Goal: Find contact information: Obtain details needed to contact an individual or organization

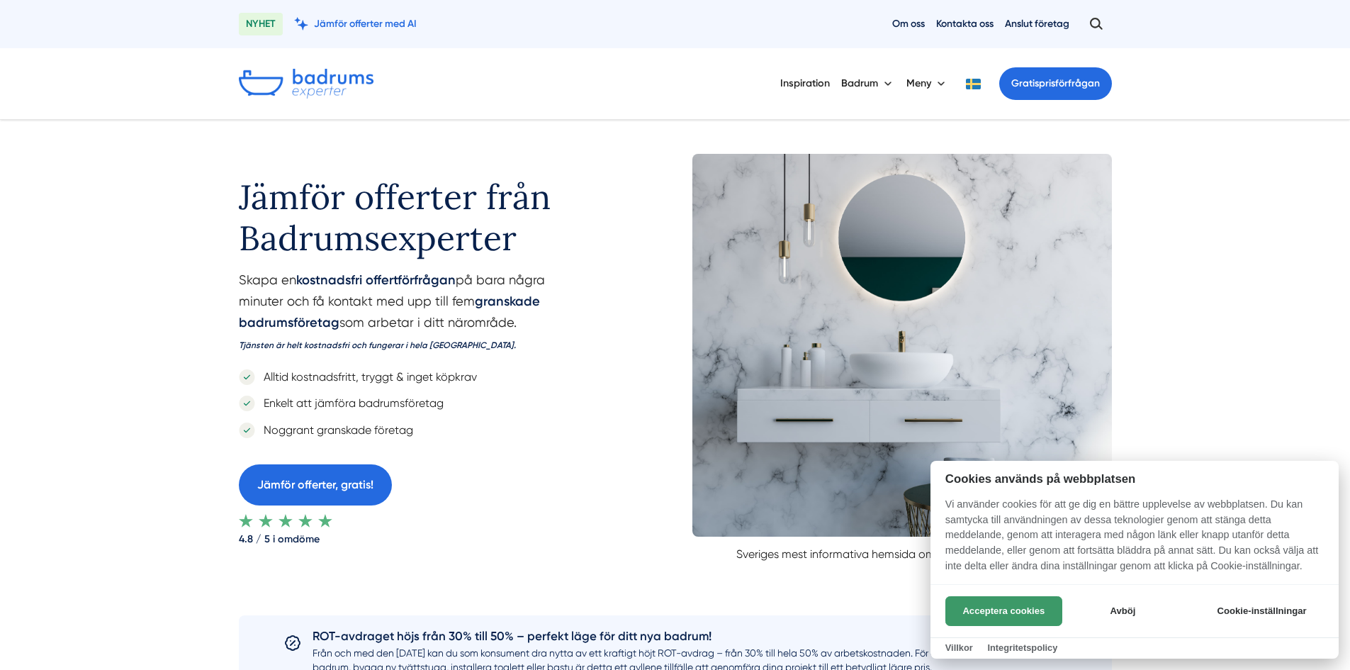
click at [1012, 610] on button "Acceptera cookies" at bounding box center [1004, 611] width 117 height 30
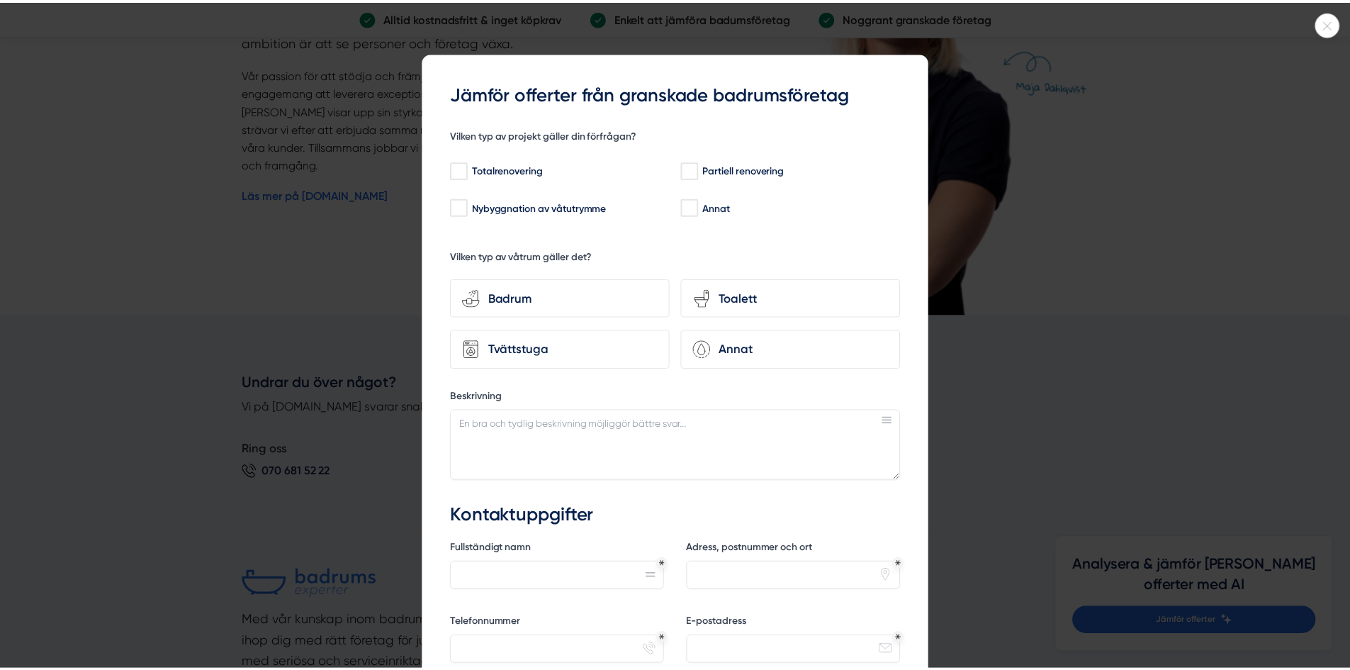
scroll to position [2906, 0]
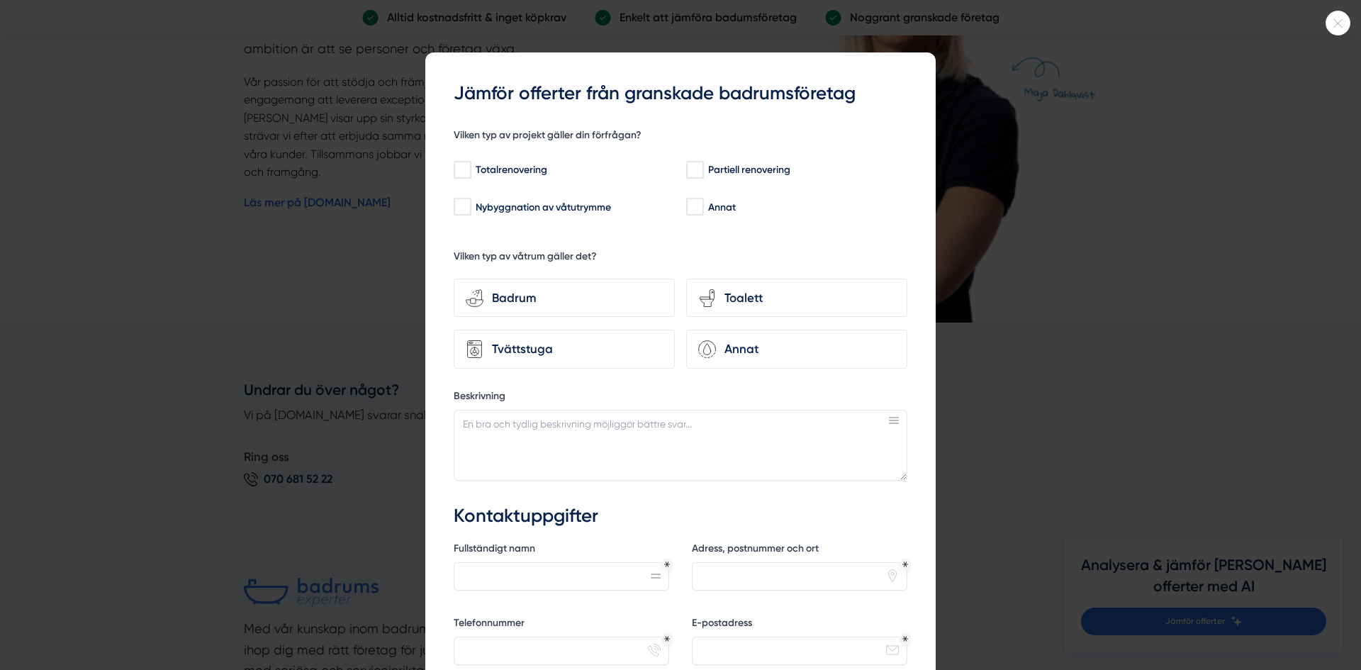
click at [1341, 17] on div at bounding box center [1338, 23] width 25 height 25
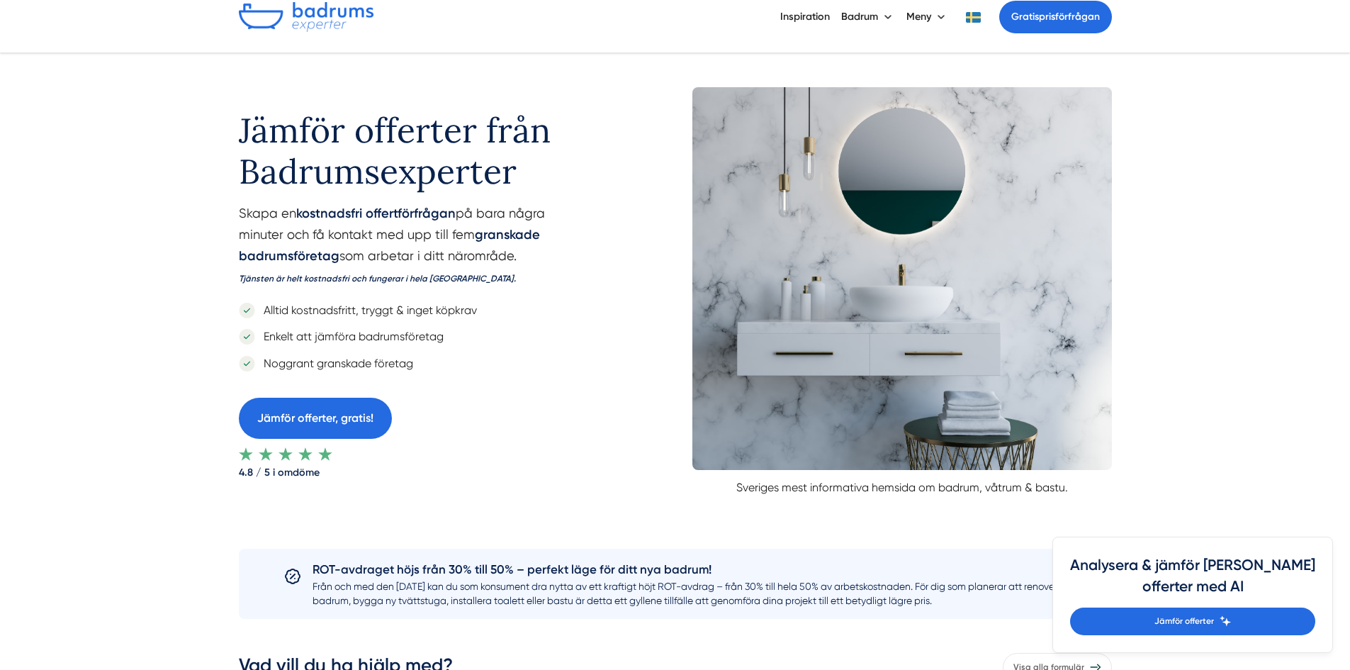
scroll to position [0, 0]
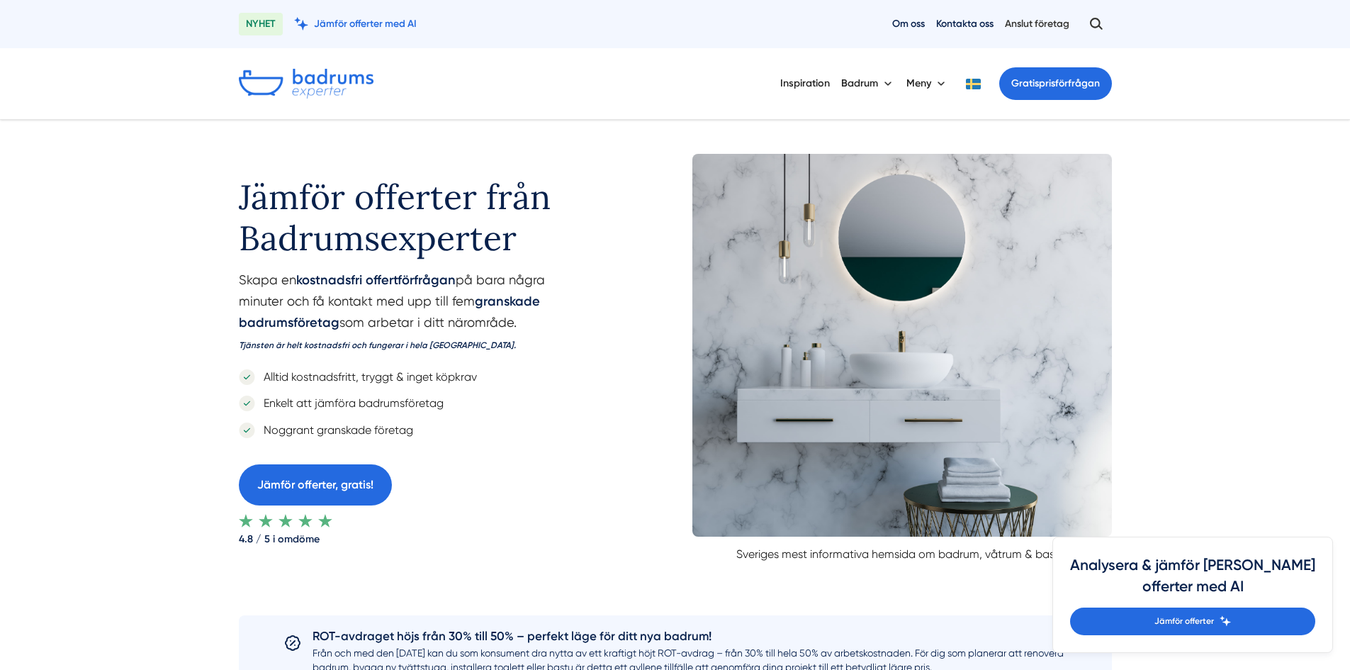
click at [1046, 20] on link "Anslut företag" at bounding box center [1037, 23] width 65 height 13
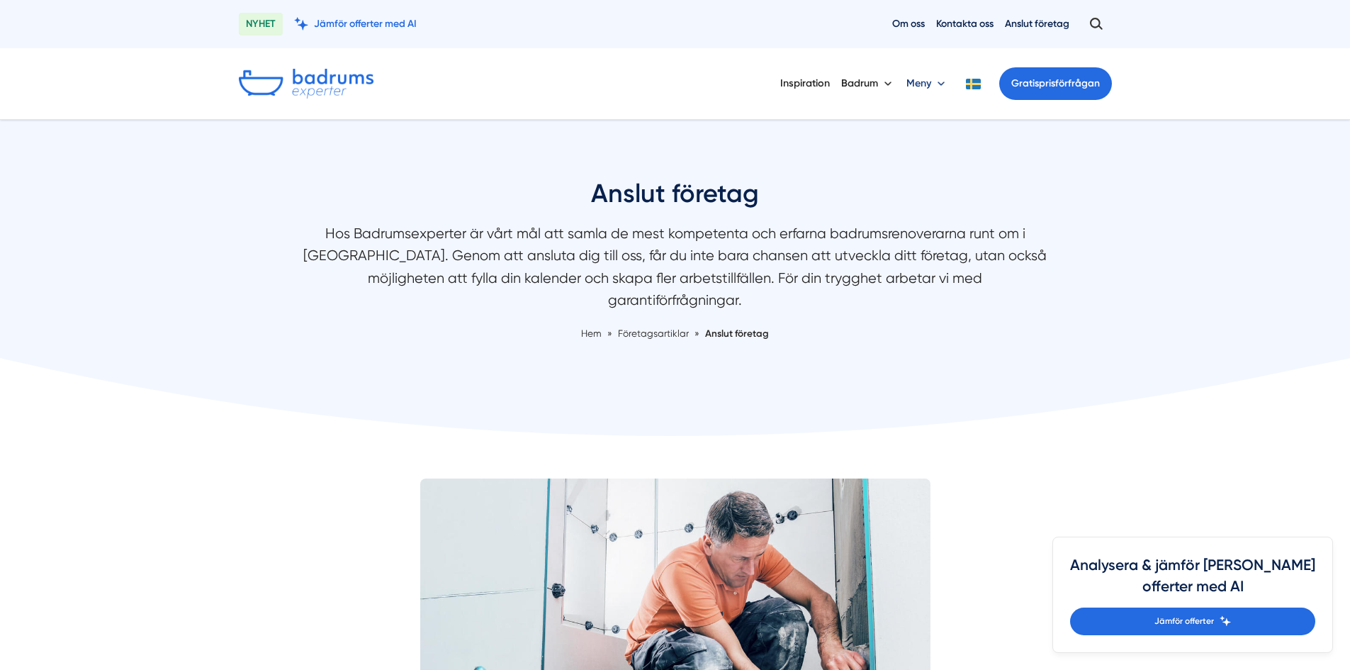
click at [933, 76] on button "Meny" at bounding box center [928, 83] width 42 height 37
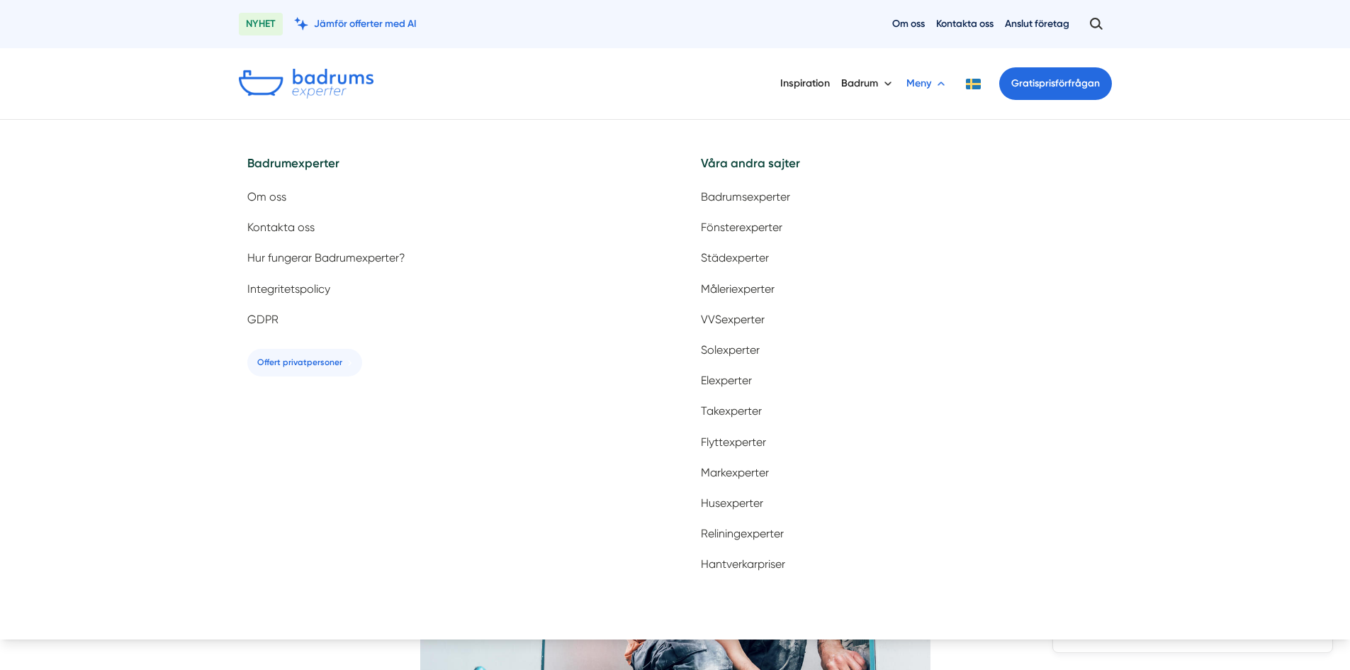
click at [973, 32] on div "Om oss Kontakta oss Anslut företag" at bounding box center [1002, 24] width 220 height 26
click at [973, 26] on link "Kontakta oss" at bounding box center [964, 23] width 57 height 13
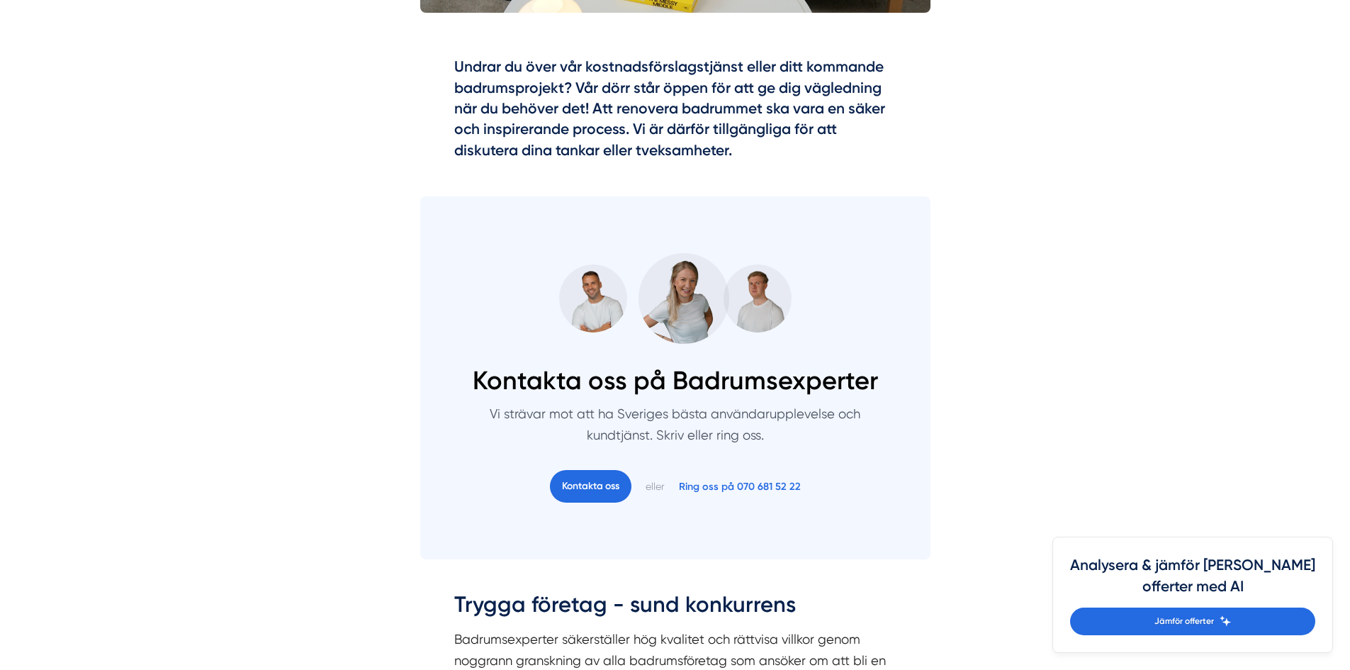
scroll to position [780, 0]
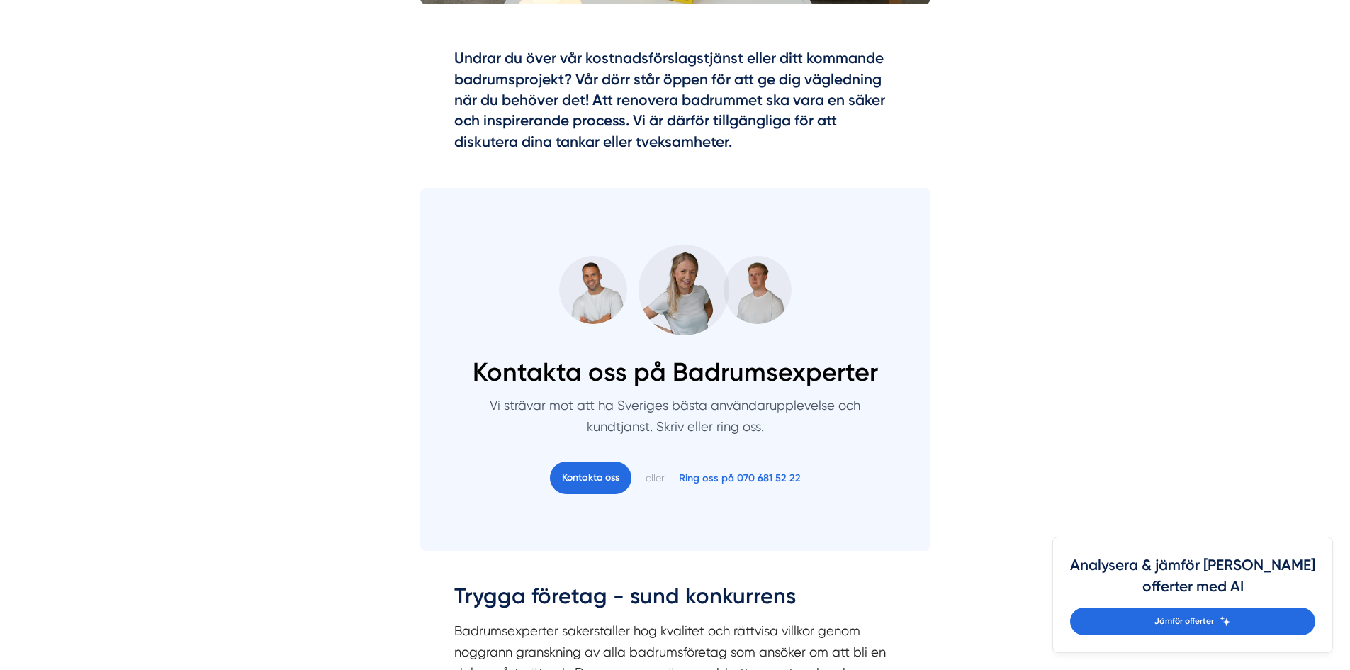
click at [590, 302] on img at bounding box center [593, 290] width 68 height 68
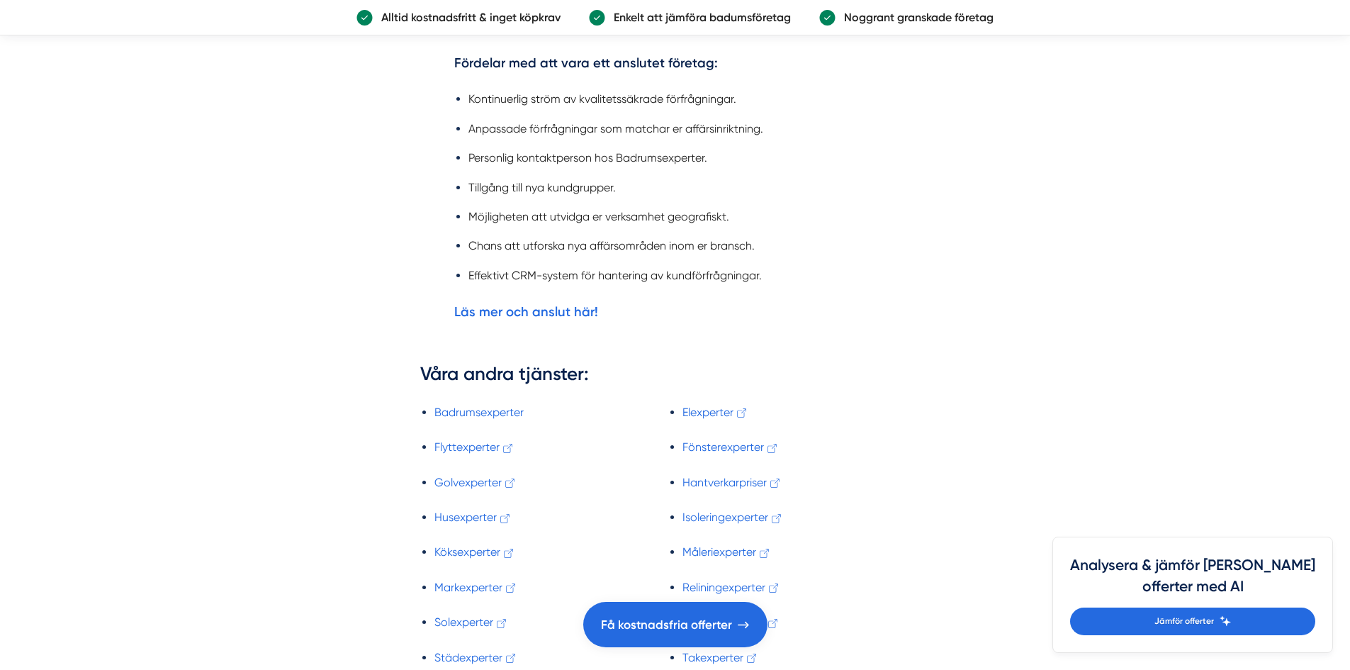
scroll to position [2481, 0]
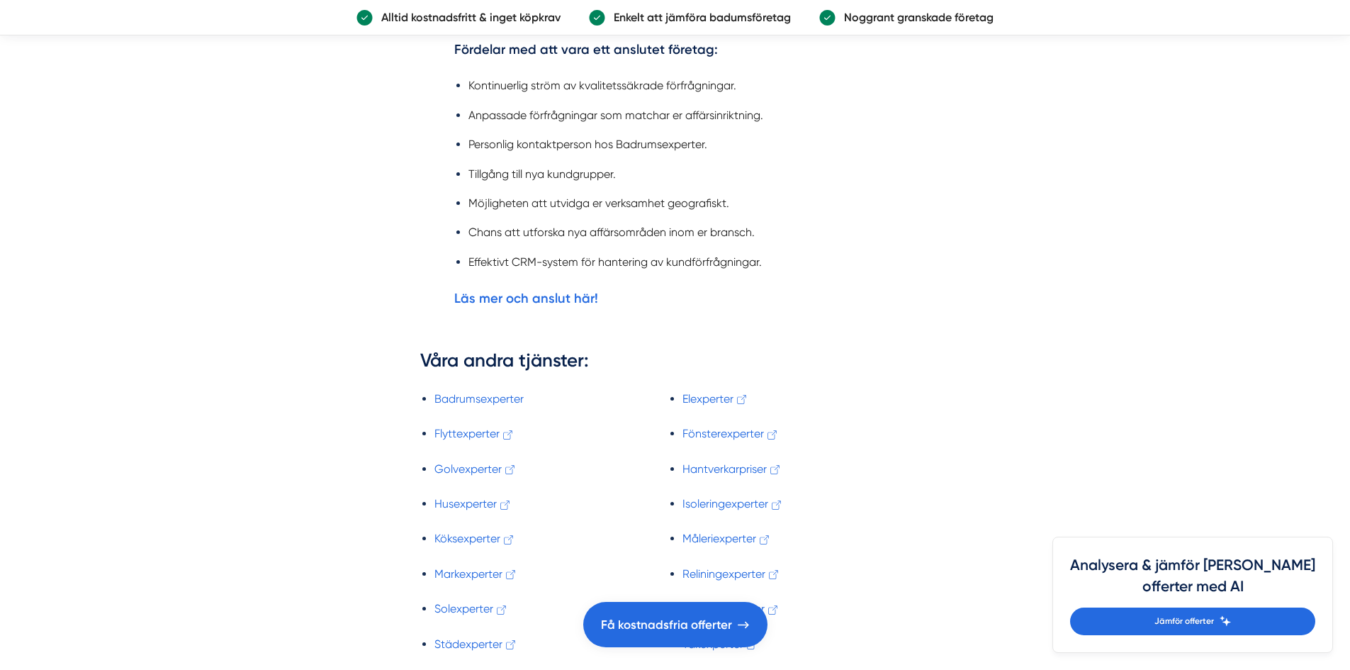
click at [839, 368] on h3 "Våra andra tjänster:" at bounding box center [675, 364] width 510 height 33
click at [594, 265] on li "Effektivt CRM-system för hantering av kundförfrågningar." at bounding box center [683, 262] width 428 height 18
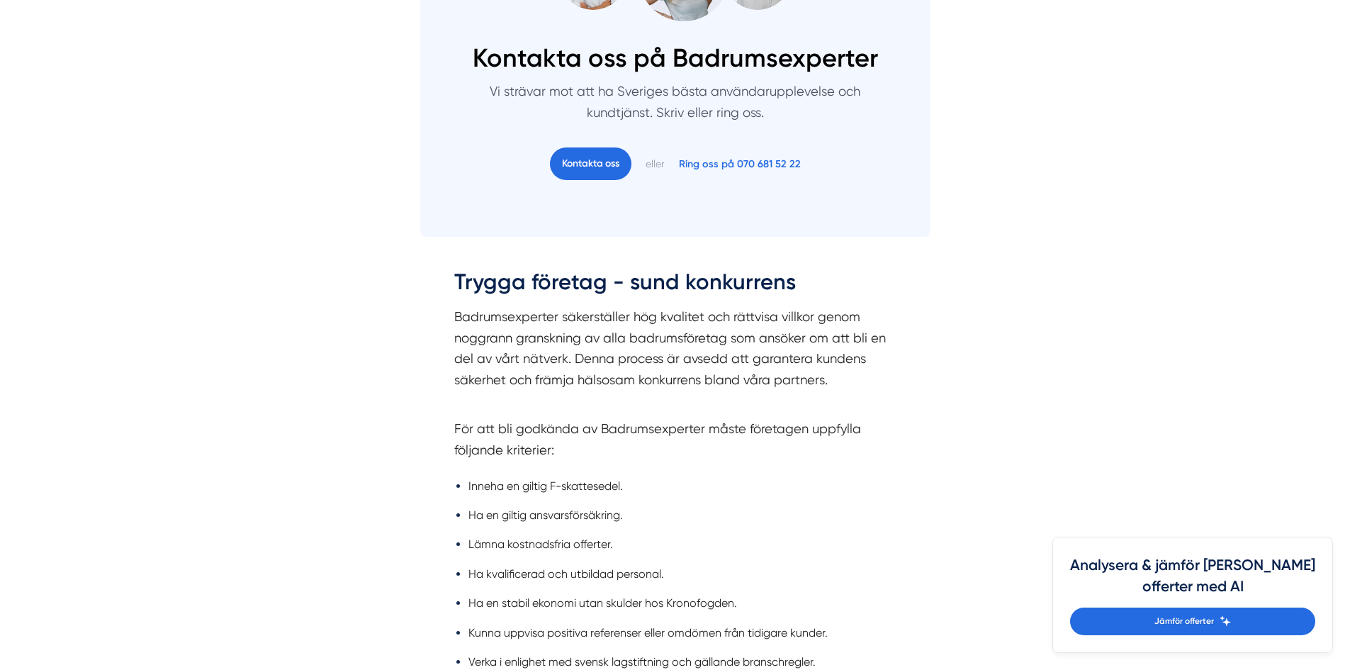
scroll to position [1134, 0]
